Goal: Task Accomplishment & Management: Use online tool/utility

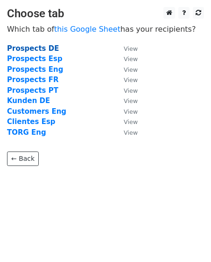
click at [44, 49] on strong "Prospects DE" at bounding box center [33, 48] width 52 height 8
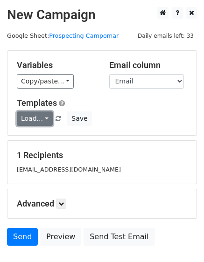
click at [43, 119] on link "Load..." at bounding box center [35, 118] width 36 height 14
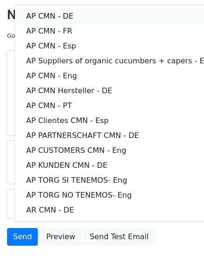
click at [68, 16] on link "AP CMN - DE" at bounding box center [120, 16] width 210 height 15
